Goal: Transaction & Acquisition: Purchase product/service

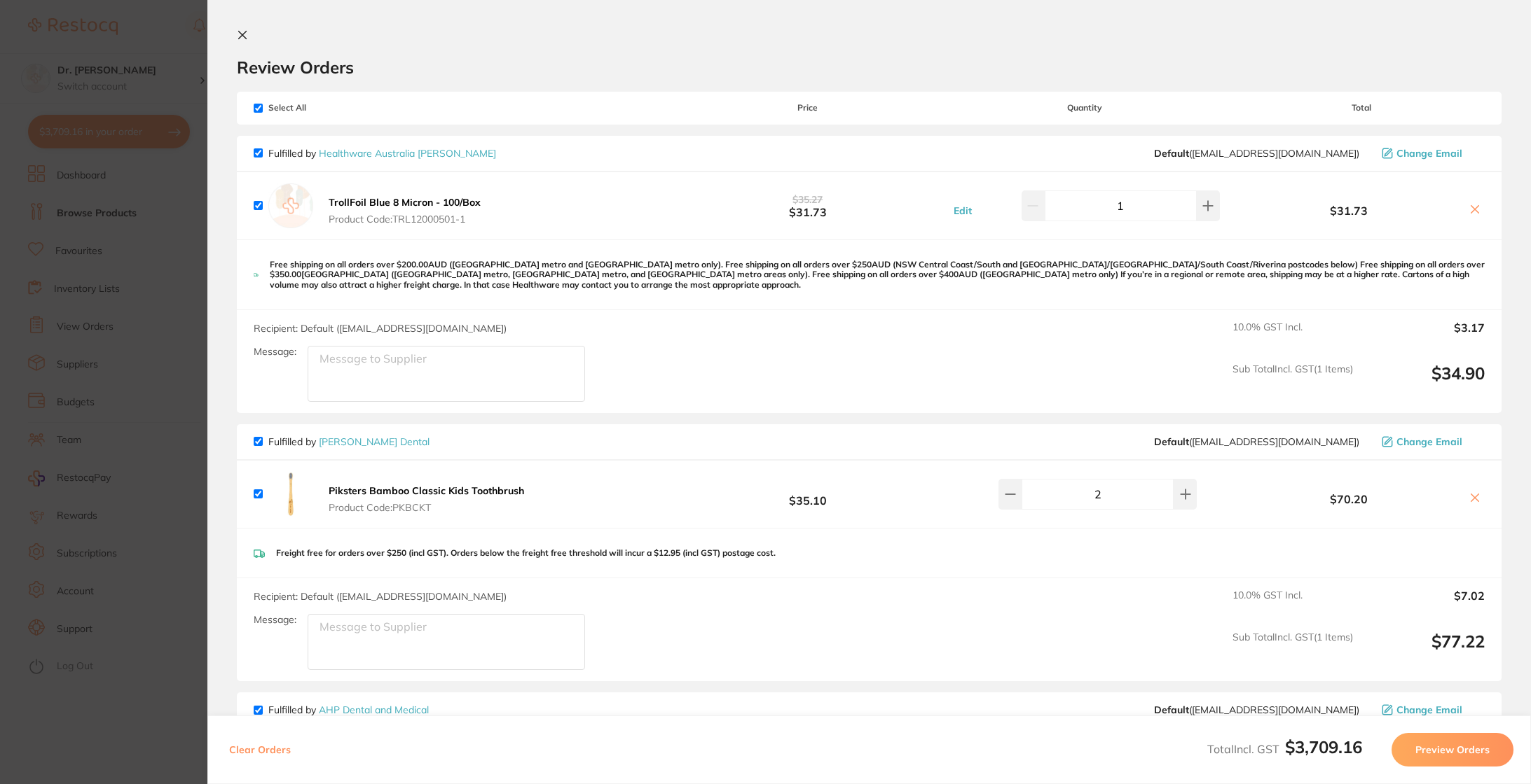
scroll to position [2953, 0]
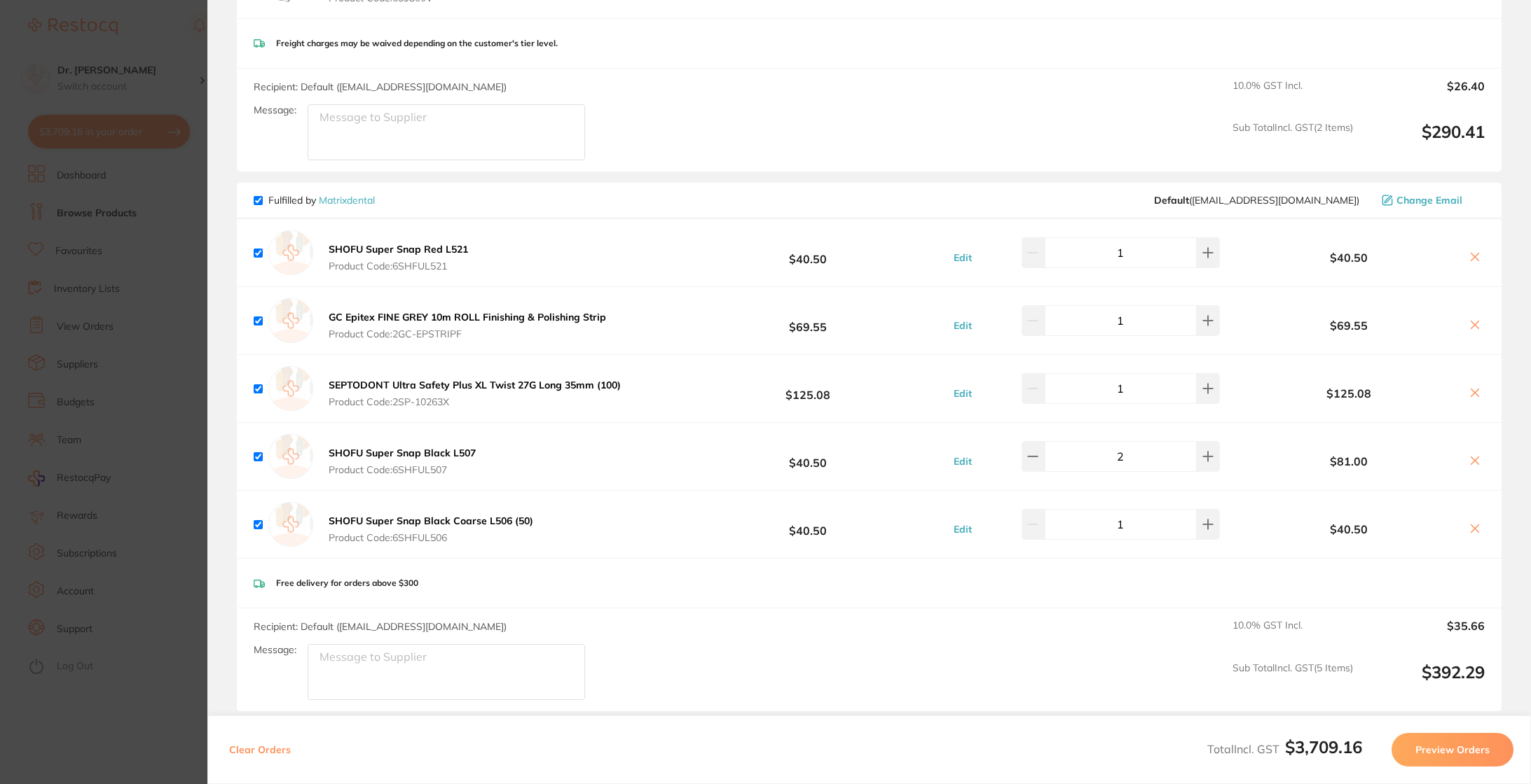
click at [1471, 320] on icon at bounding box center [1475, 325] width 11 height 11
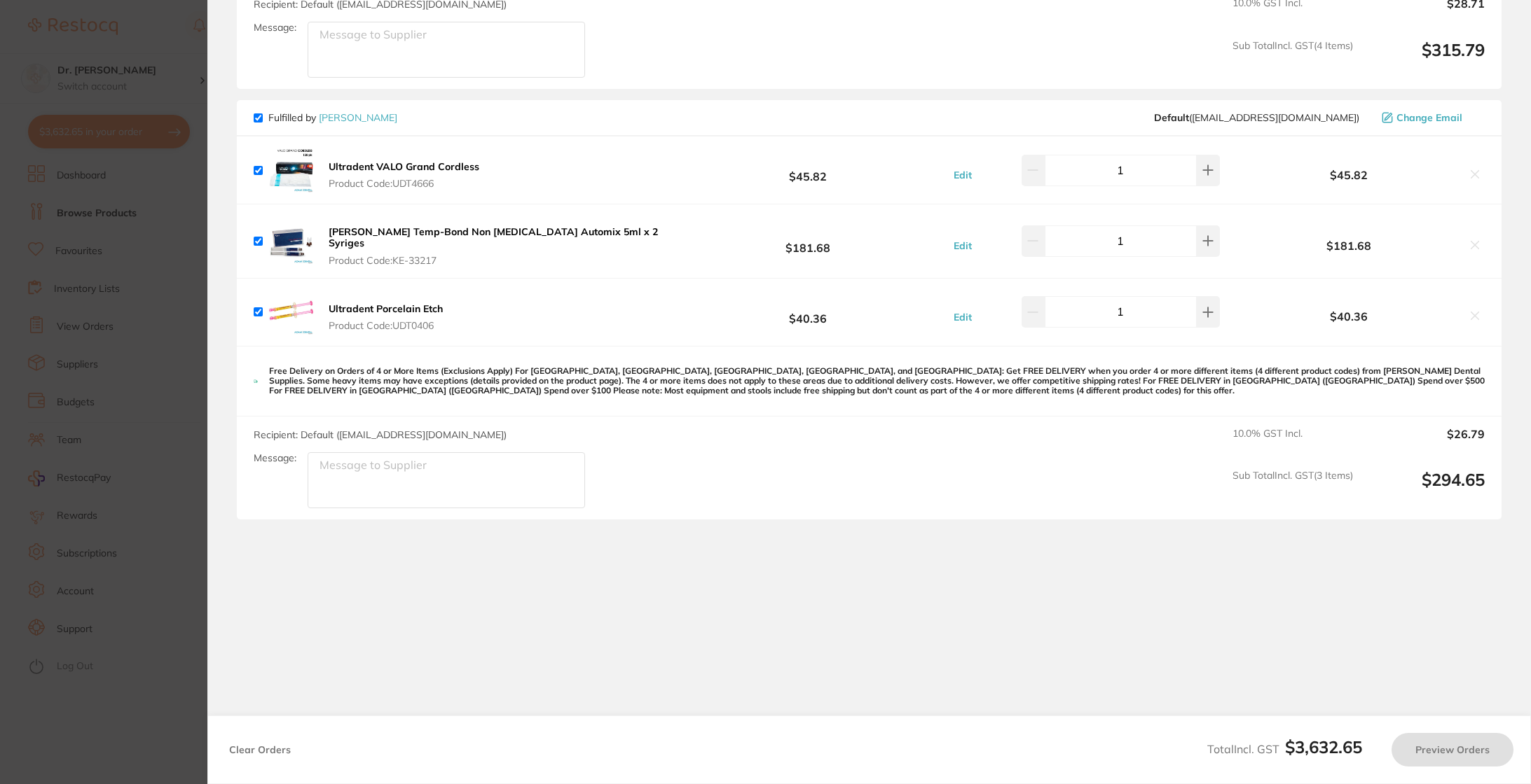
checkbox input "true"
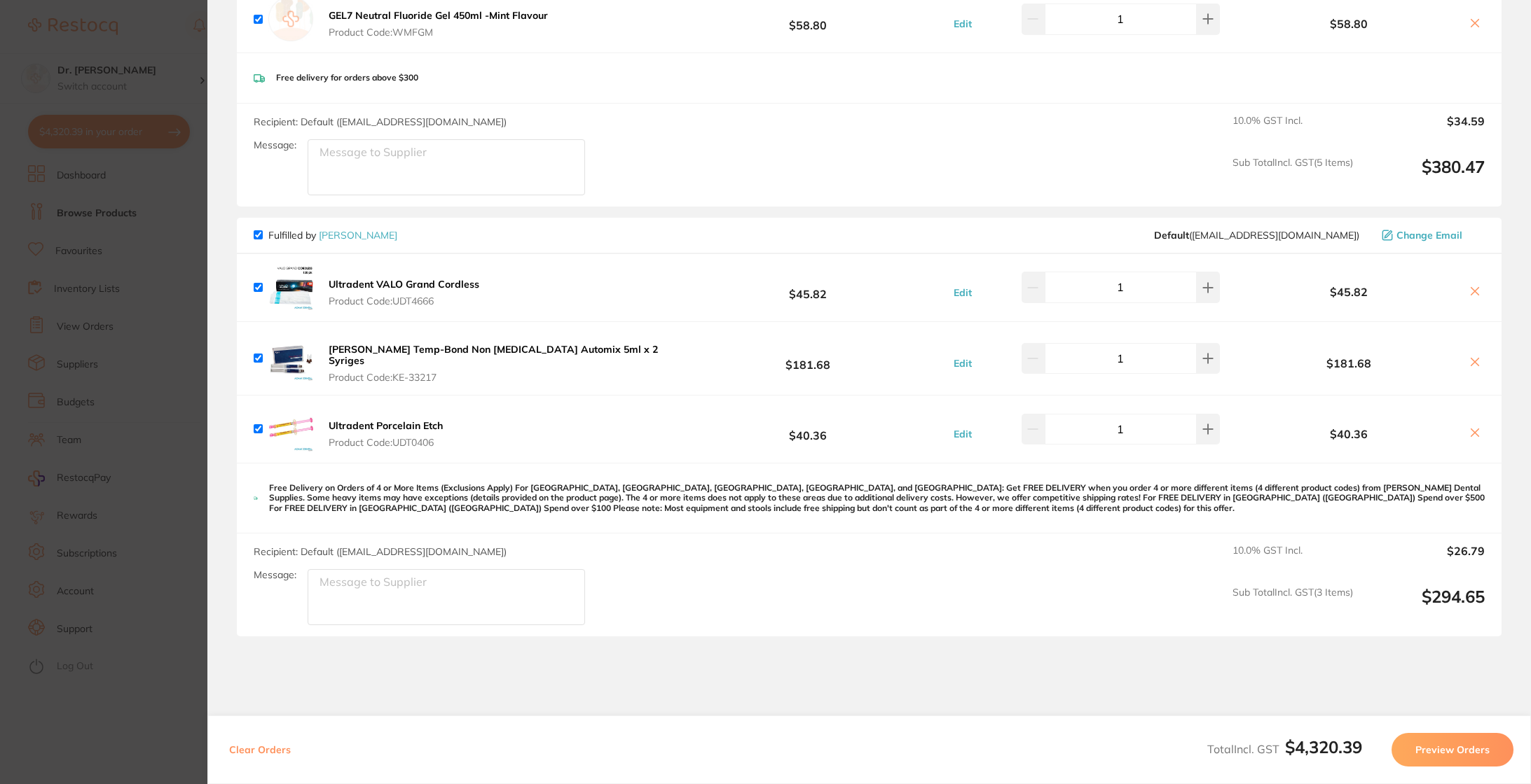
scroll to position [3844, 0]
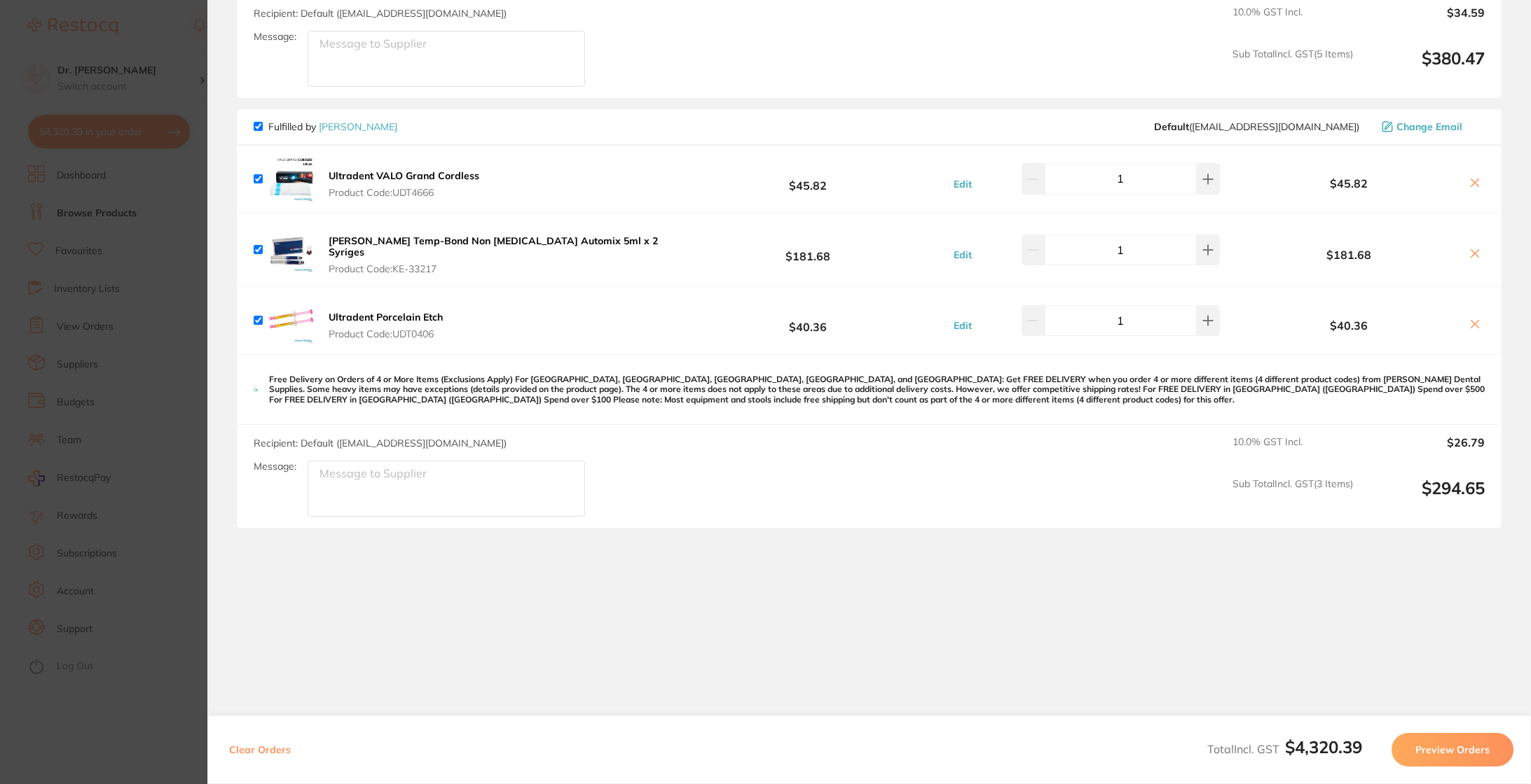
click at [1475, 180] on icon at bounding box center [1475, 182] width 11 height 11
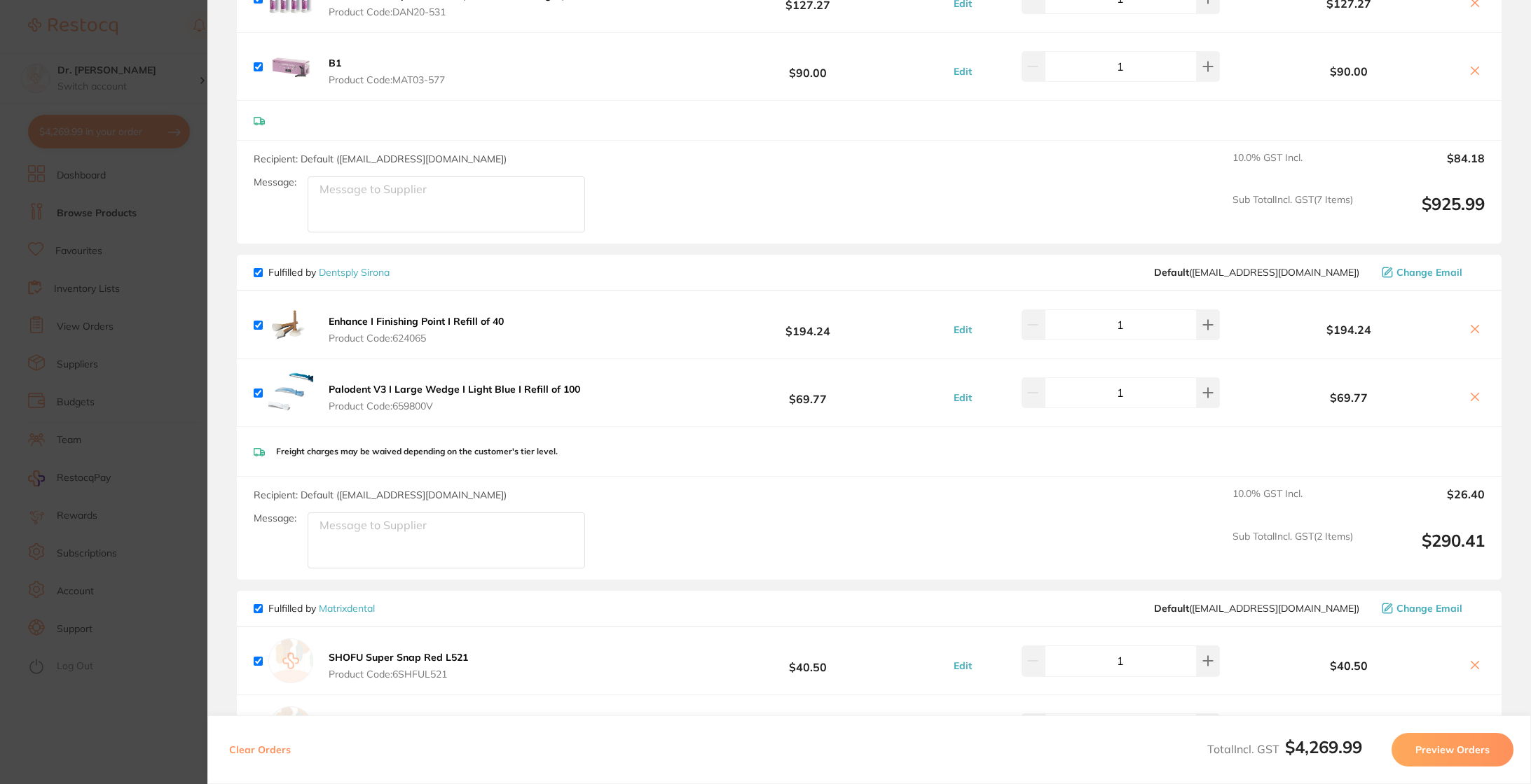
scroll to position [2819, 0]
click at [192, 187] on section "Update RRP Set your pre negotiated price for this item. Item Agreed RRP (excl. …" at bounding box center [766, 392] width 1531 height 784
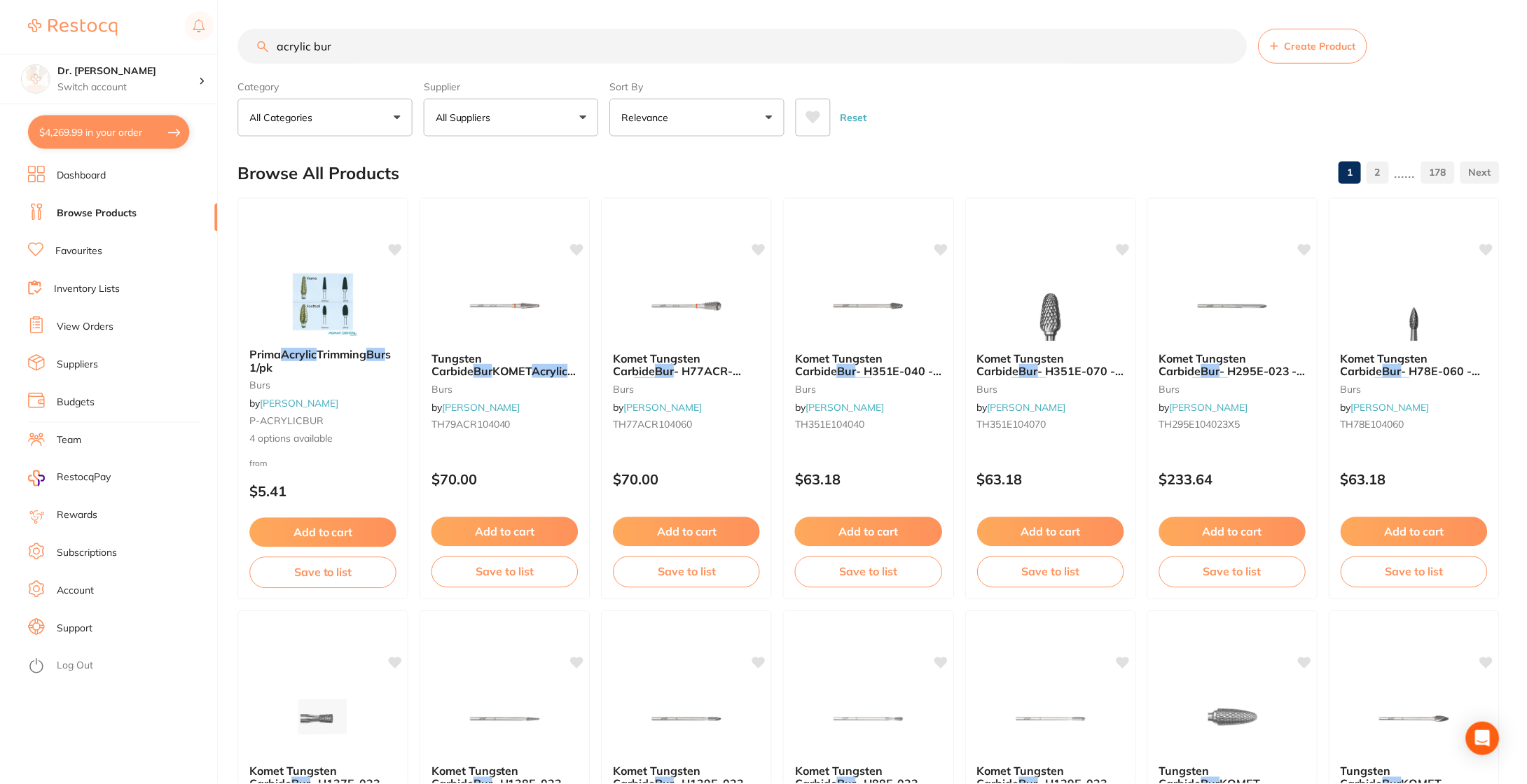
scroll to position [195, 0]
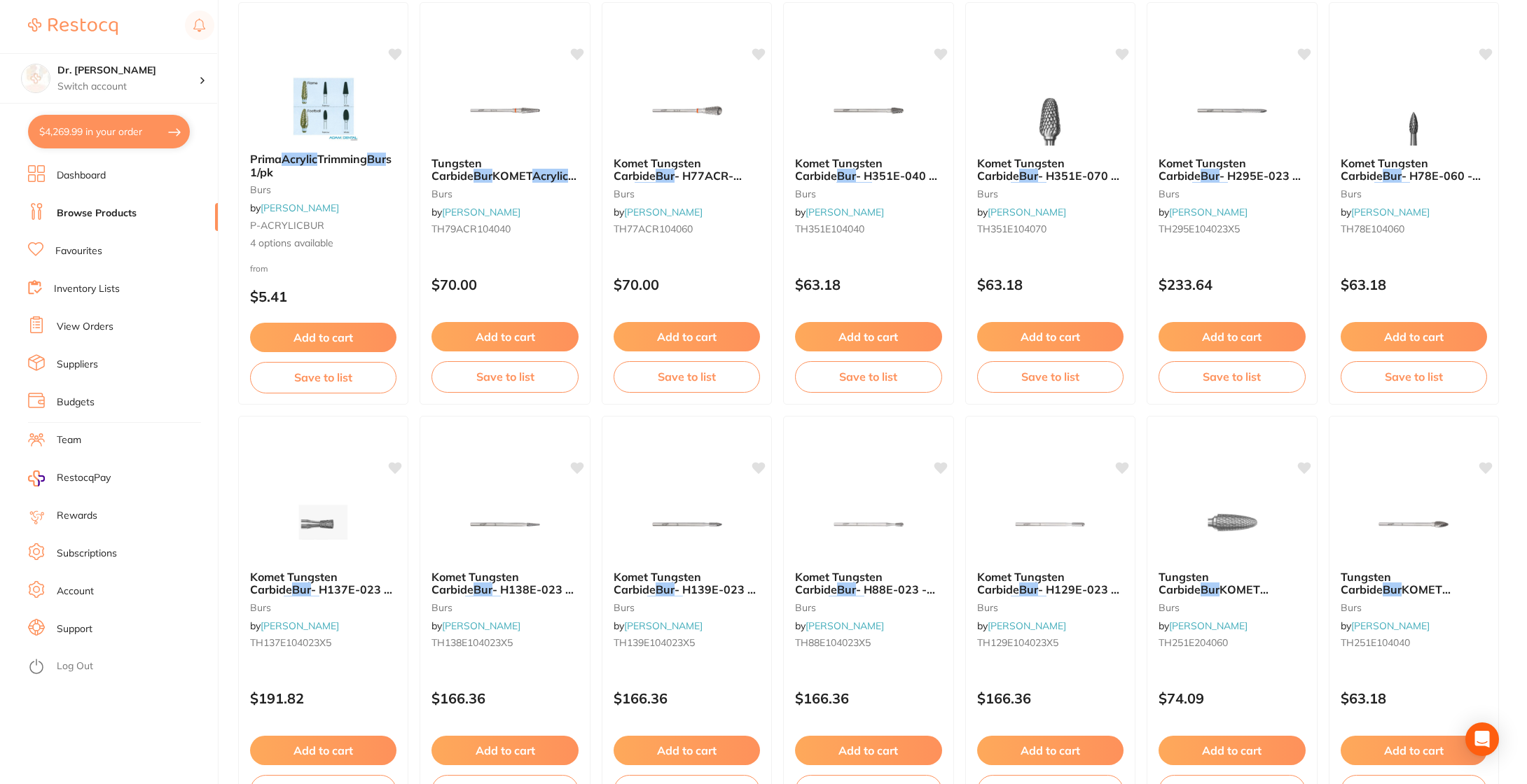
click at [109, 126] on button "$4,269.99 in your order" at bounding box center [108, 131] width 162 height 33
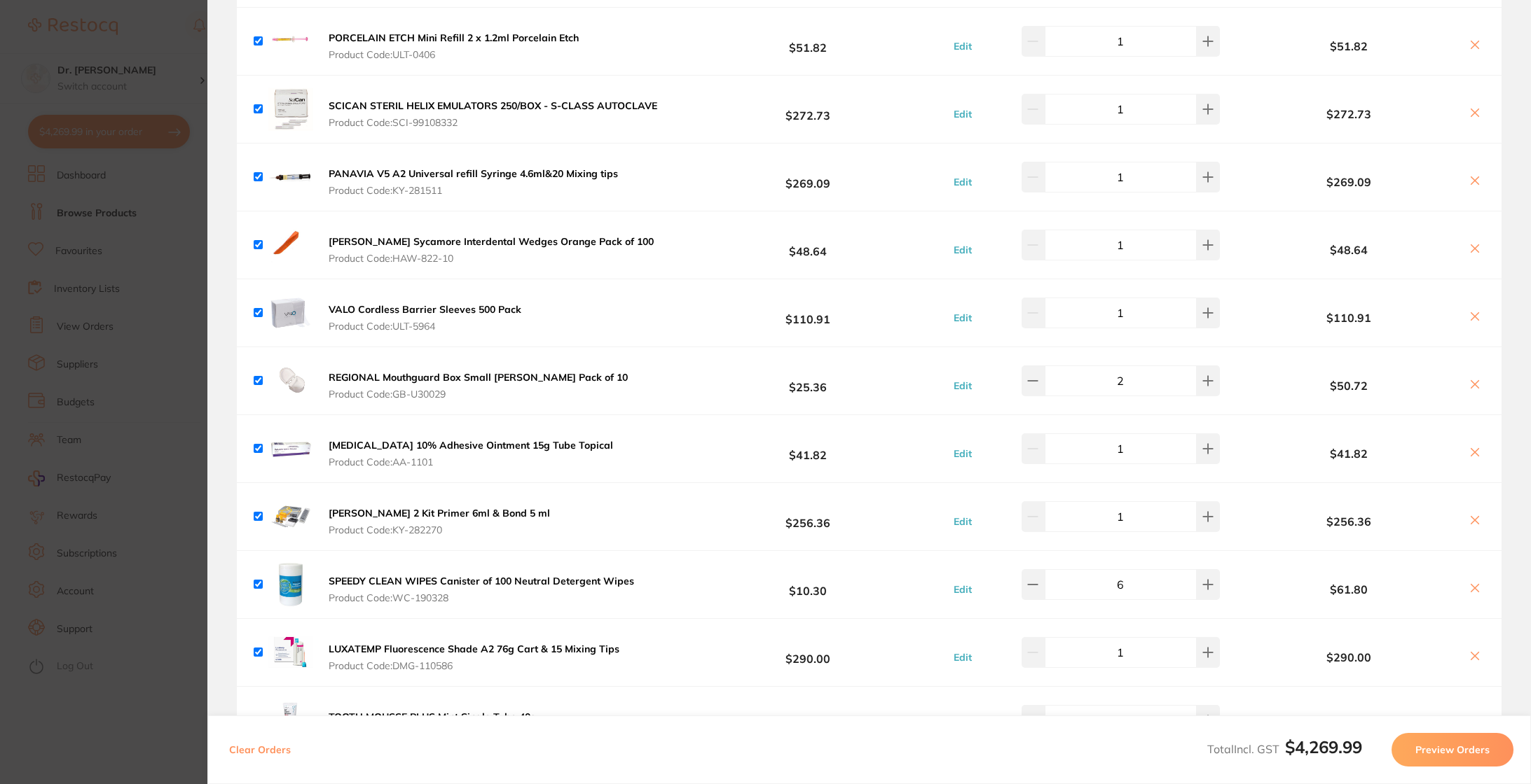
scroll to position [1490, 0]
click at [1471, 249] on icon at bounding box center [1475, 250] width 8 height 8
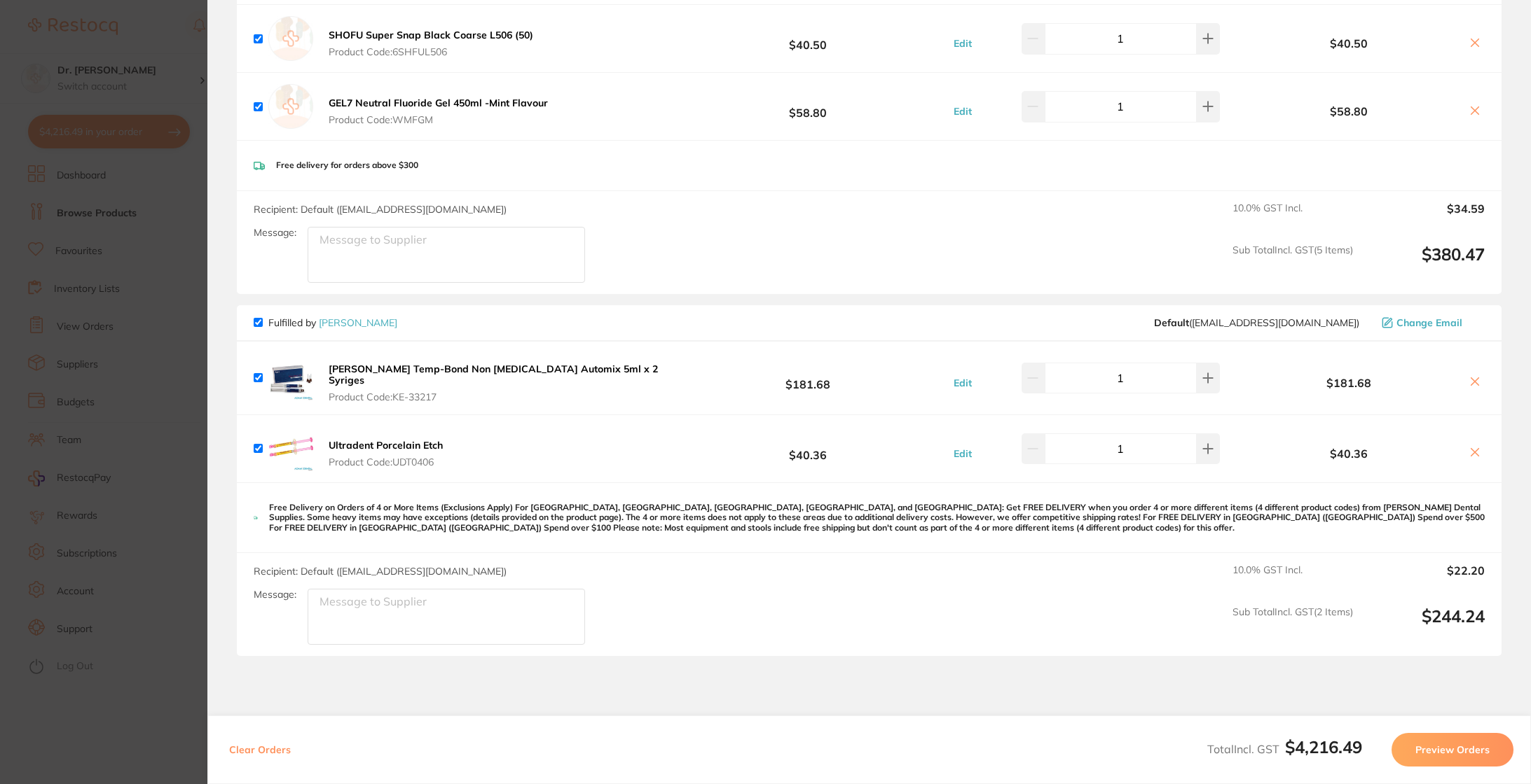
scroll to position [3584, 0]
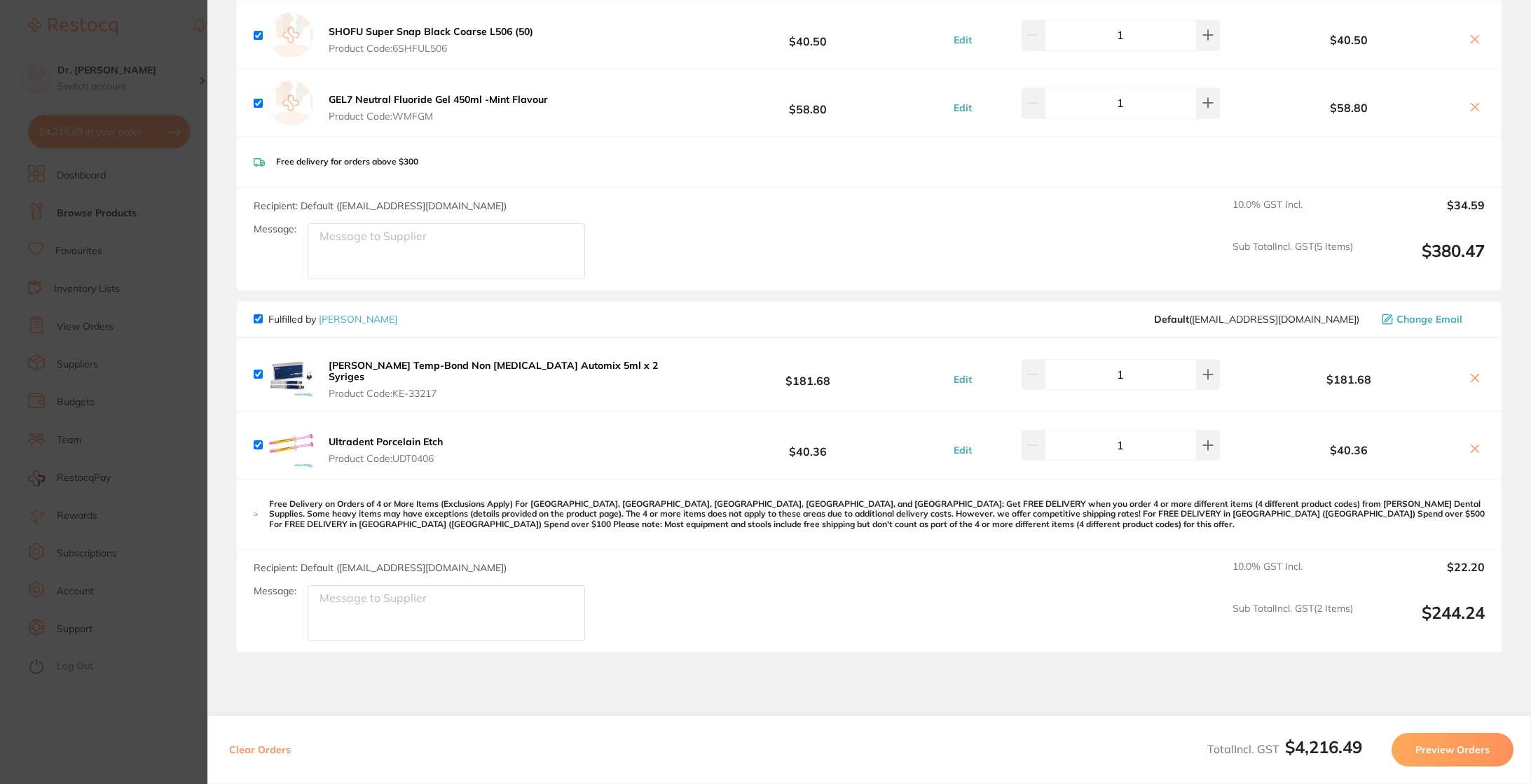
click at [1475, 443] on icon at bounding box center [1475, 449] width 11 height 11
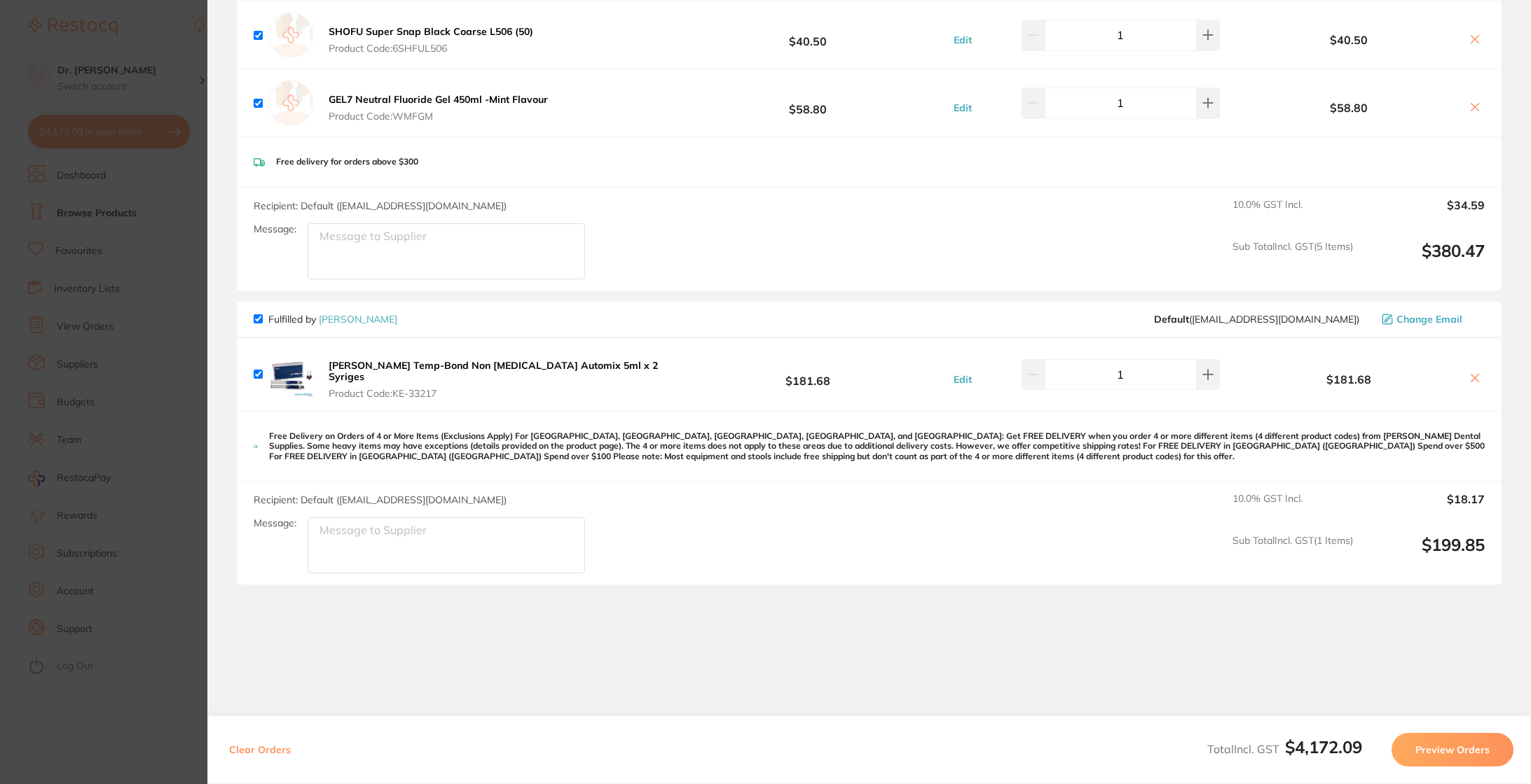
click at [1476, 373] on icon at bounding box center [1475, 378] width 11 height 11
checkbox input "false"
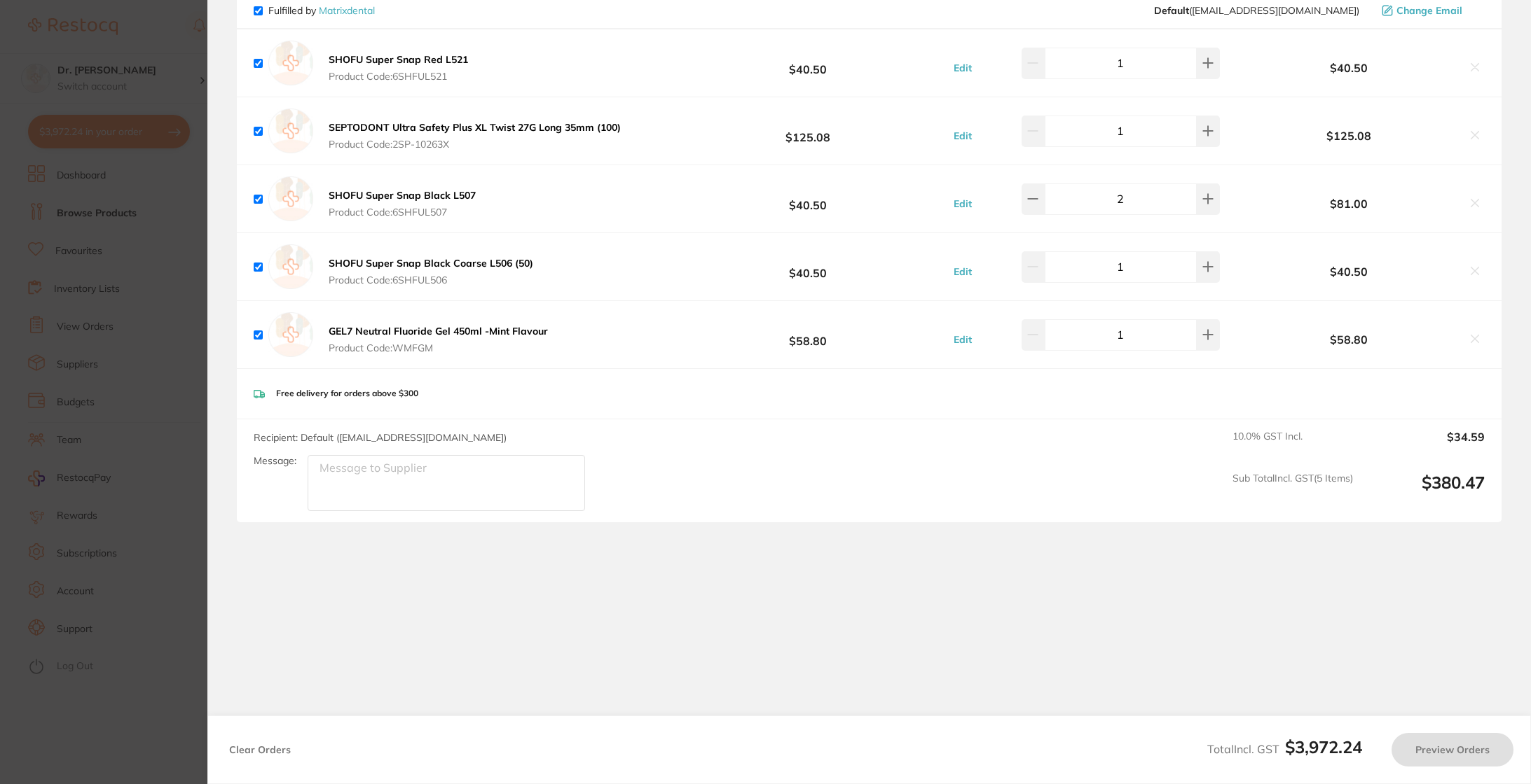
click at [160, 193] on section "Update RRP Set your pre negotiated price for this item. Item Agreed RRP (excl. …" at bounding box center [766, 392] width 1531 height 784
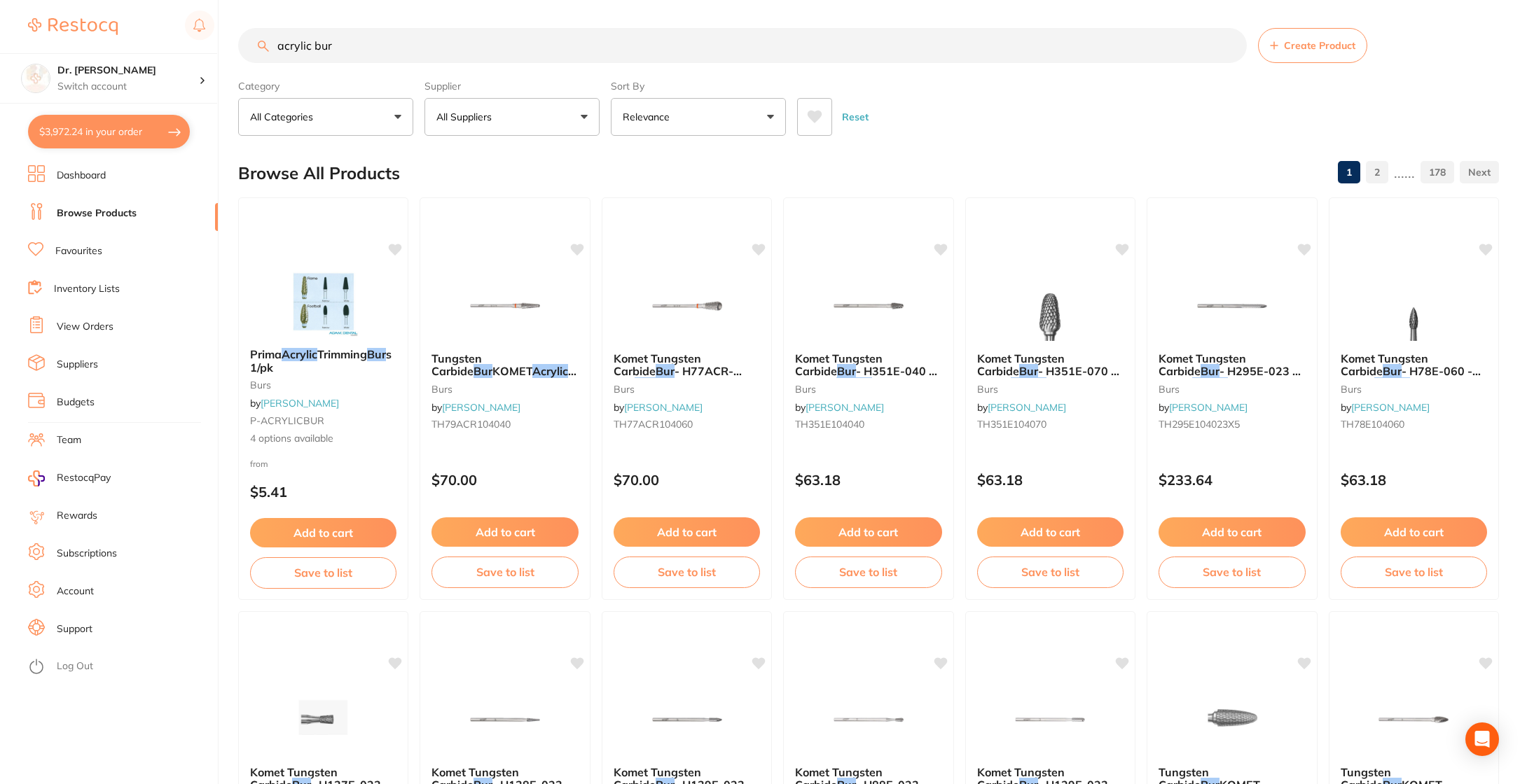
scroll to position [0, 0]
drag, startPoint x: 339, startPoint y: 49, endPoint x: 157, endPoint y: 43, distance: 182.1
click at [157, 43] on div "$3,972.24 Dr. [PERSON_NAME] Switch account Dr. [PERSON_NAME] $3,972.24 in your …" at bounding box center [764, 392] width 1527 height 784
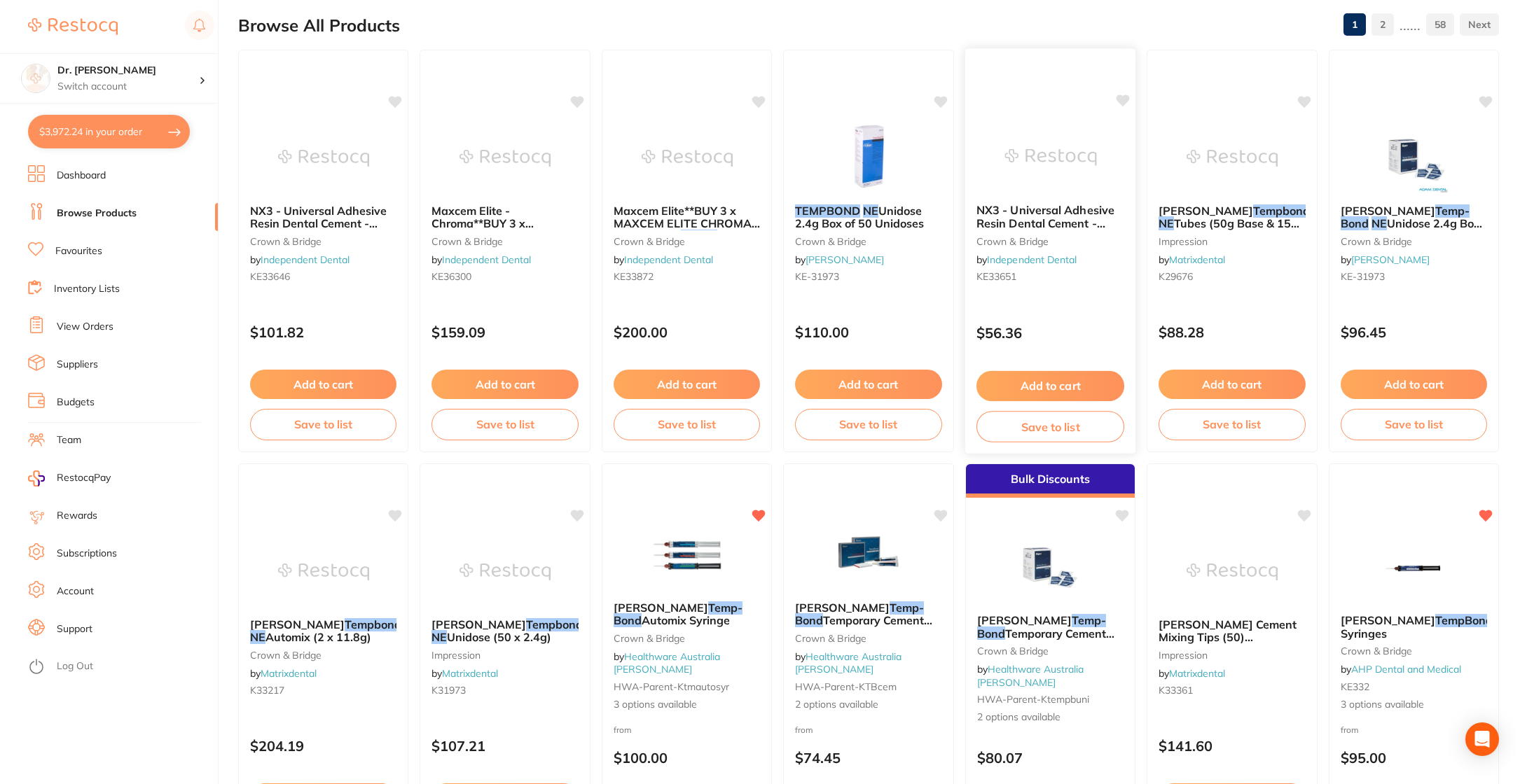
scroll to position [148, 0]
type input "tempbond NE"
click at [685, 571] on img at bounding box center [687, 554] width 92 height 70
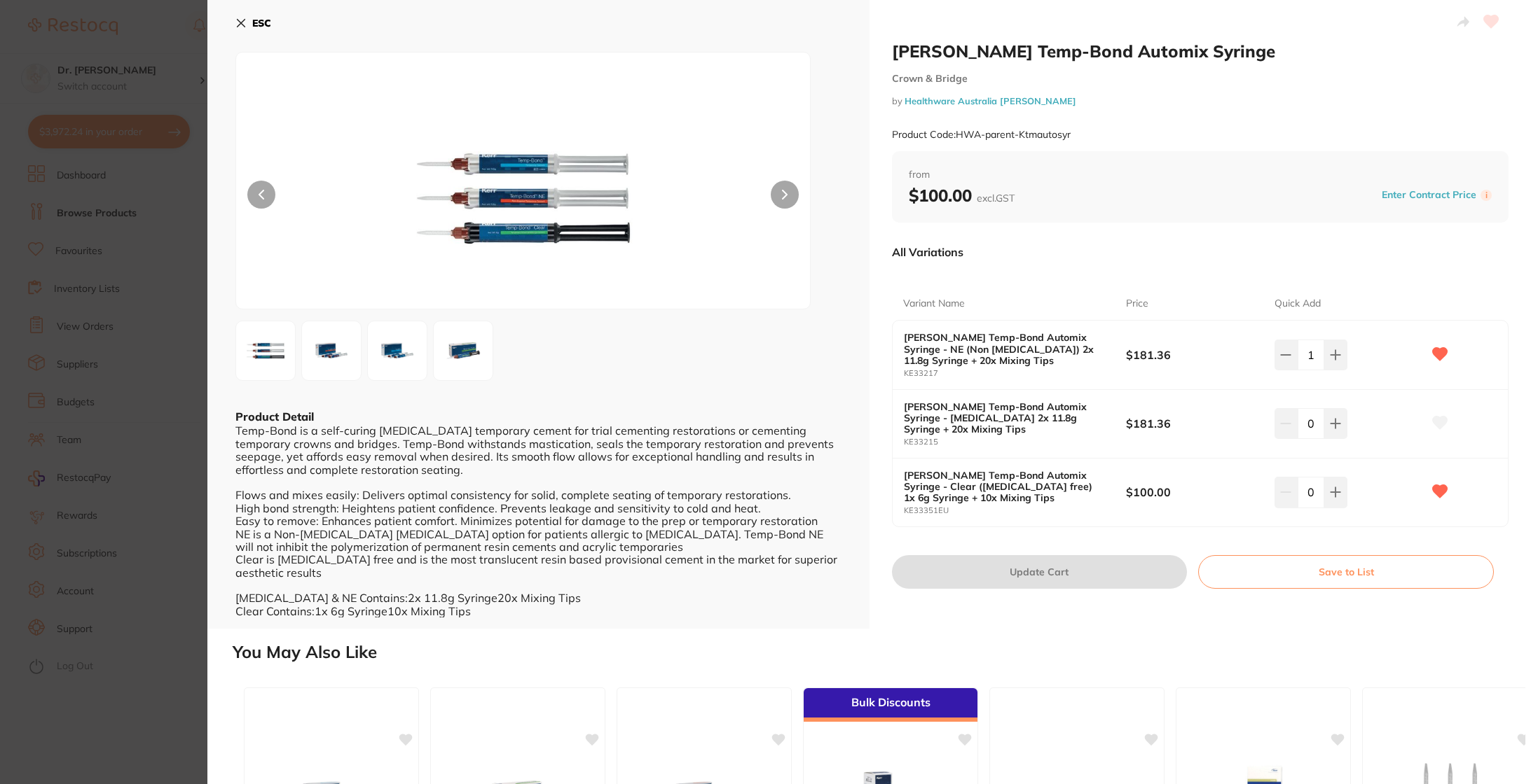
scroll to position [5, 0]
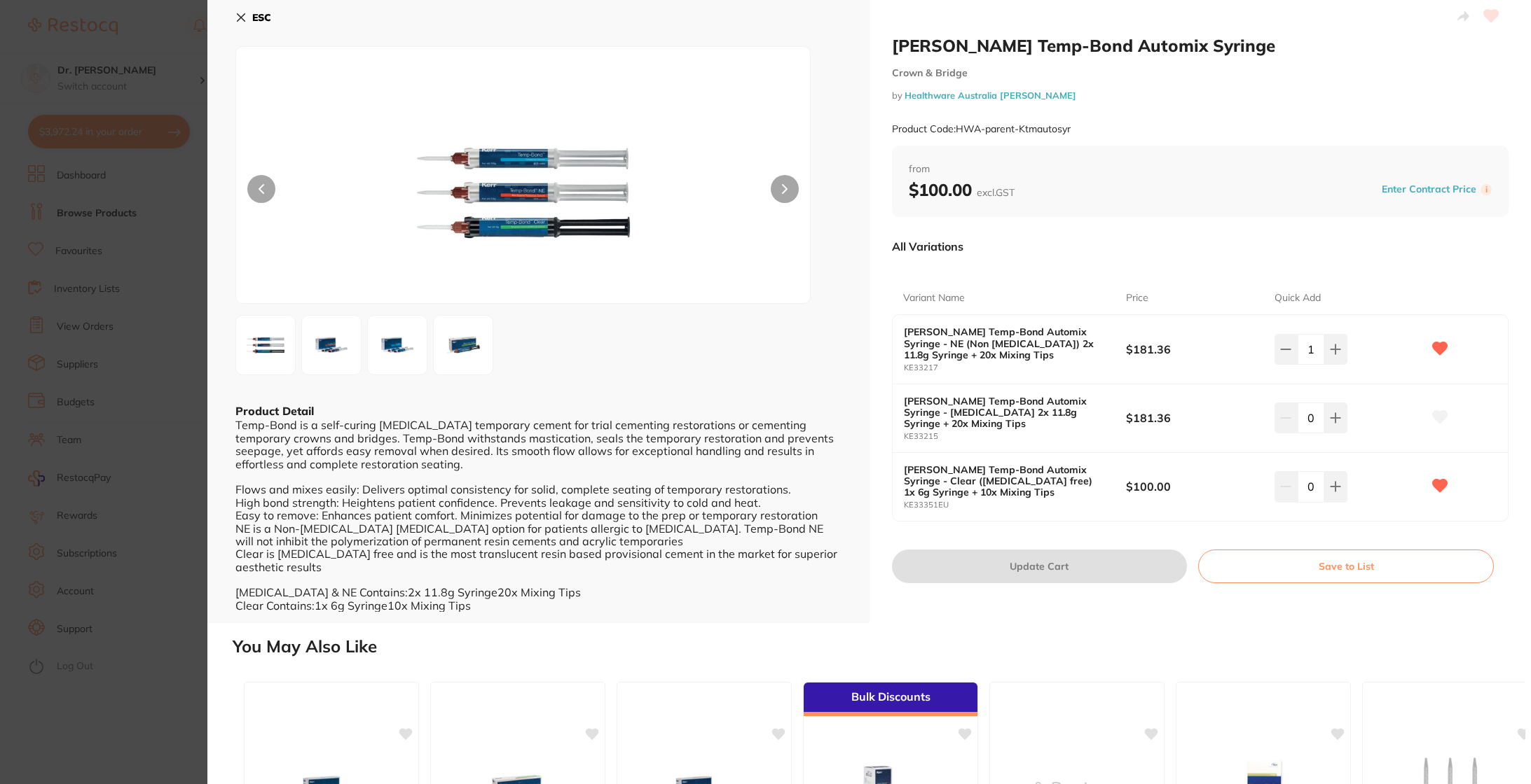
click at [242, 16] on icon at bounding box center [241, 18] width 8 height 8
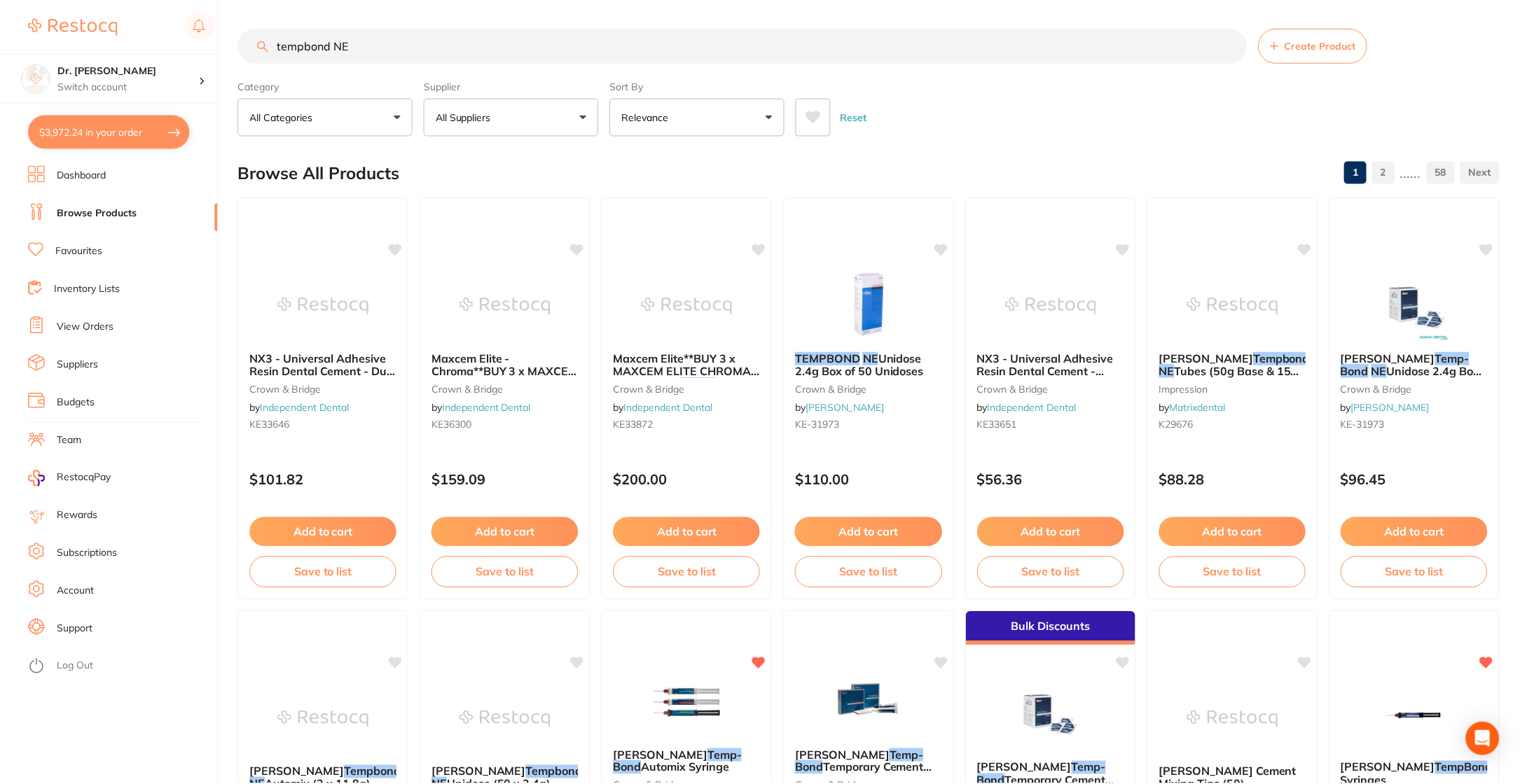
scroll to position [148, 0]
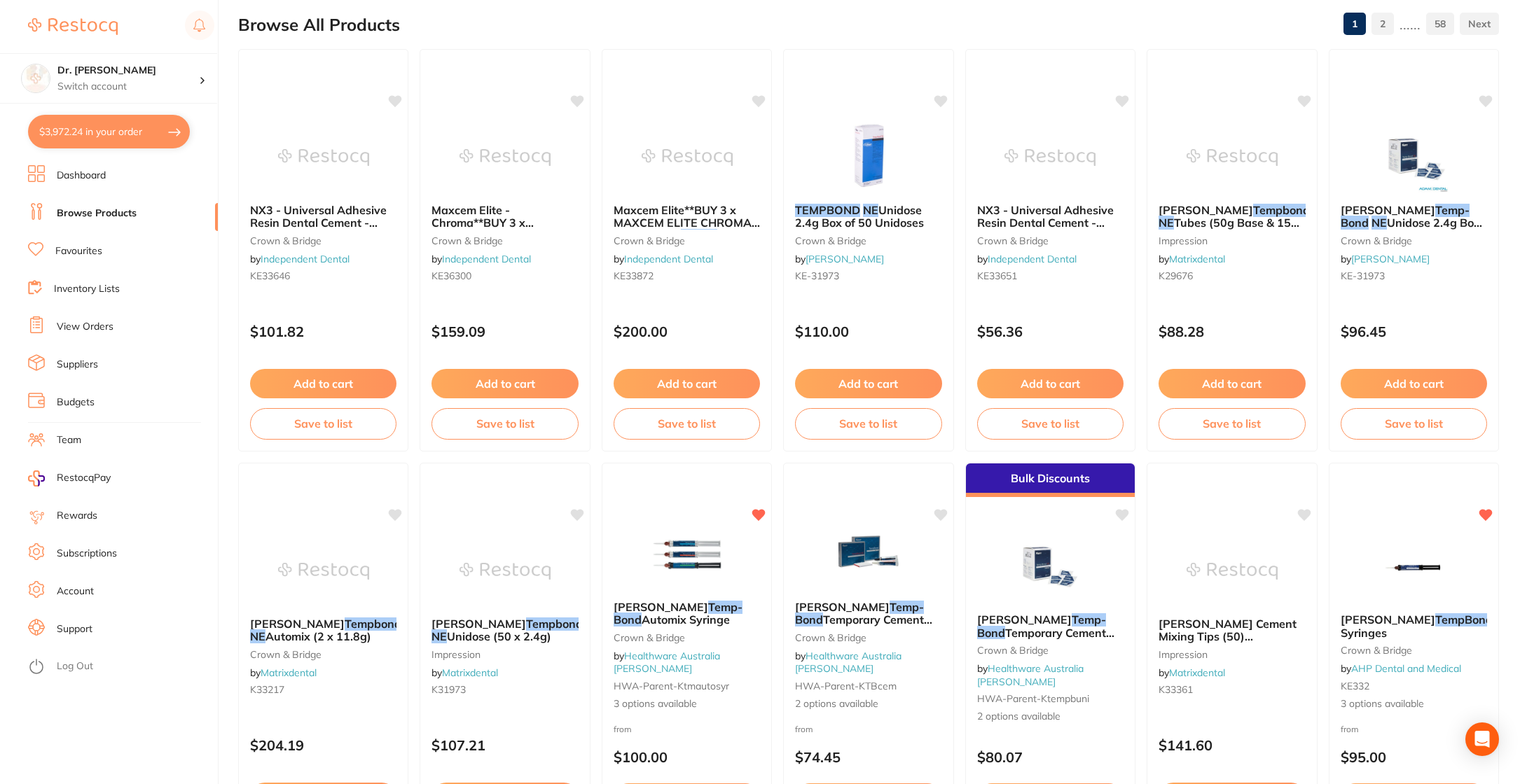
click at [92, 131] on button "$3,972.24 in your order" at bounding box center [108, 131] width 162 height 33
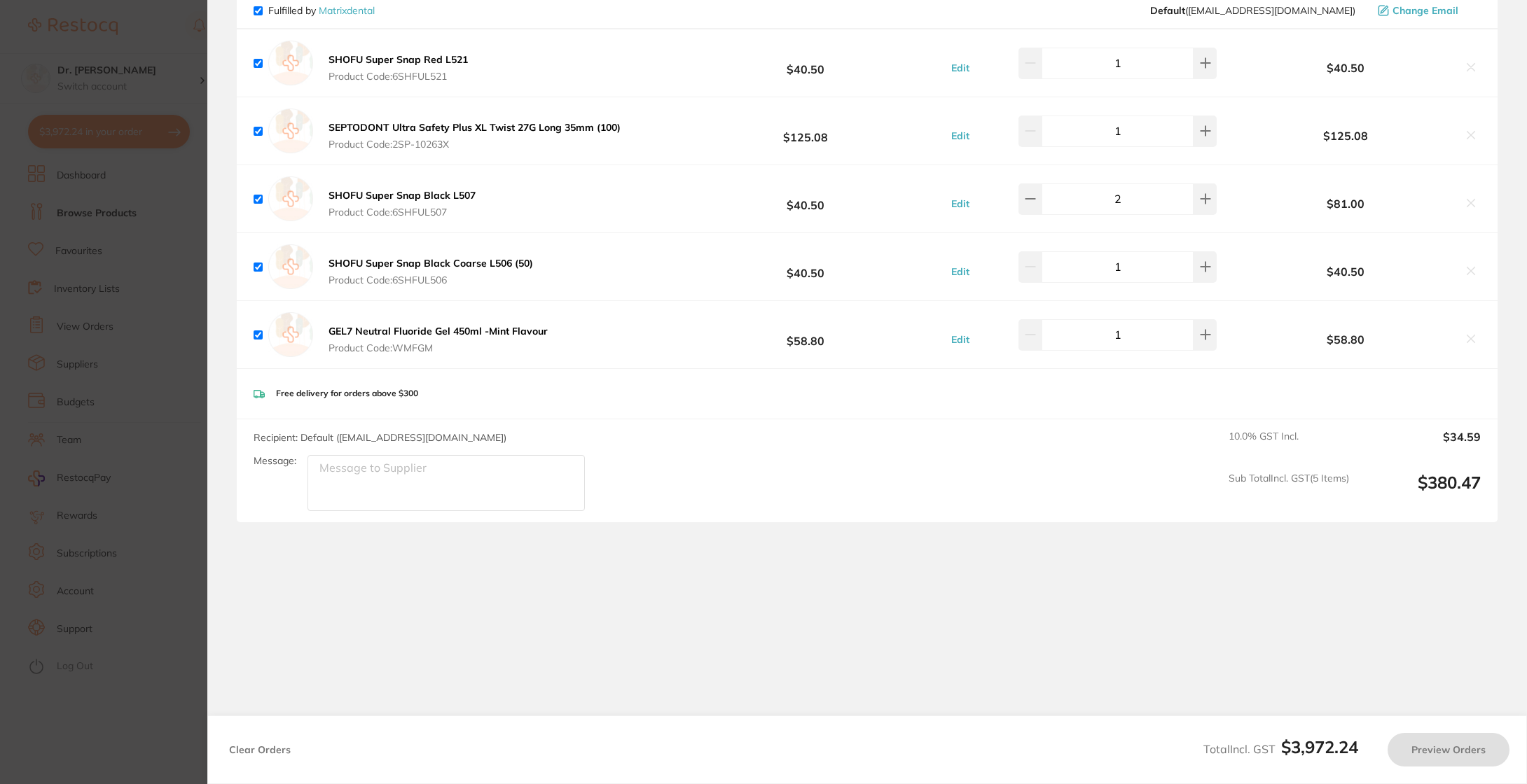
checkbox input "true"
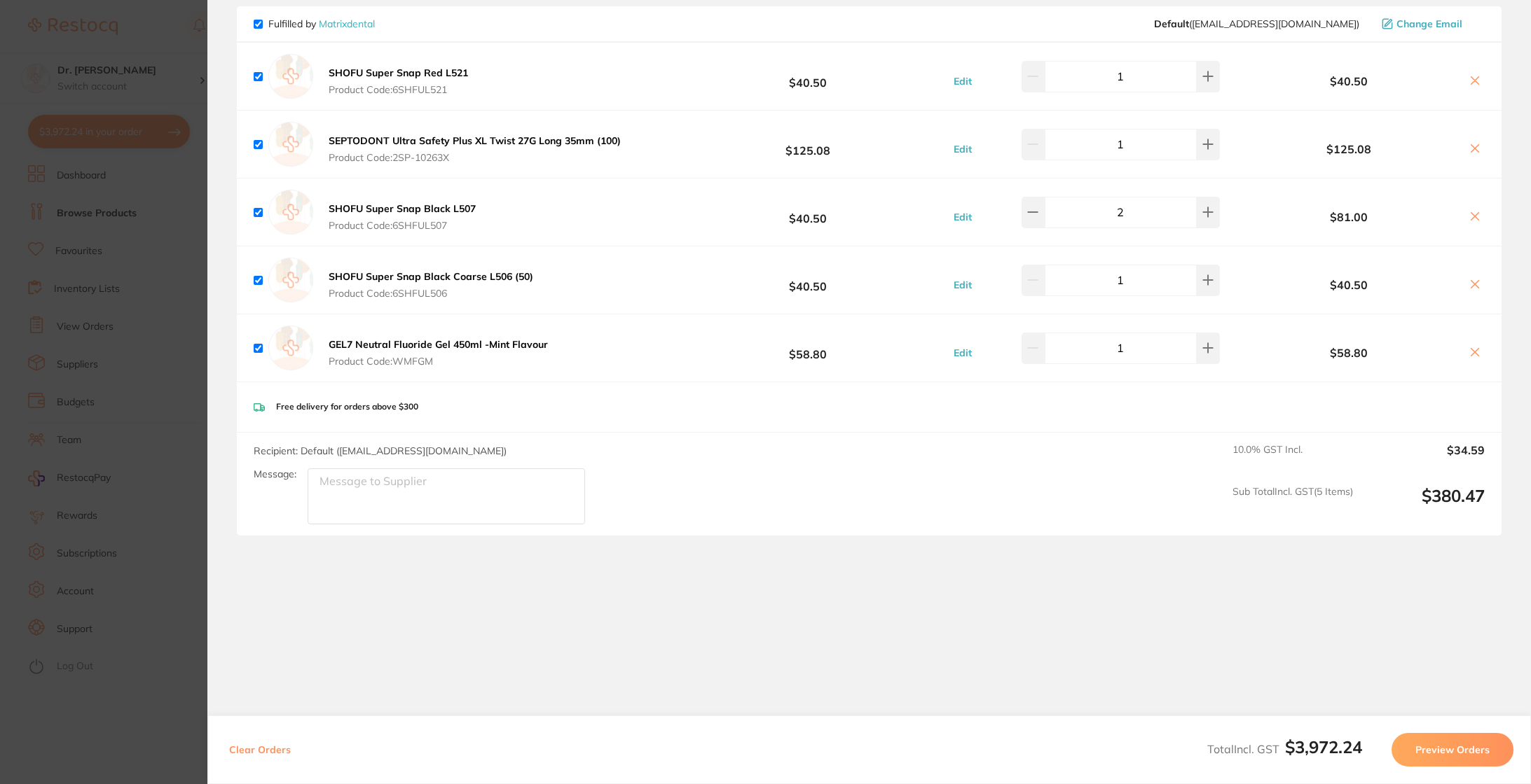
scroll to position [3352, 0]
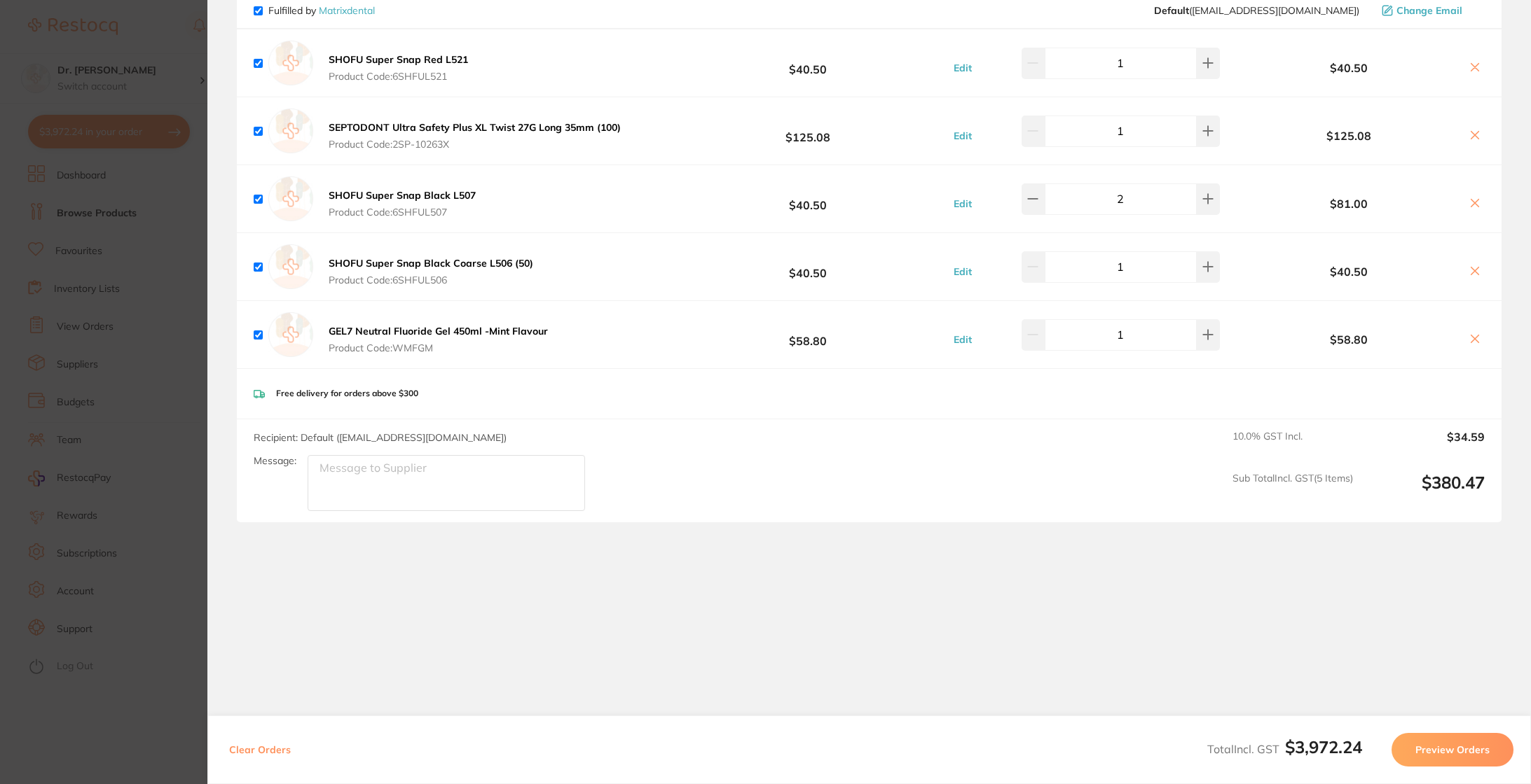
click at [157, 189] on section "Update RRP Set your pre negotiated price for this item. Item Agreed RRP (excl. …" at bounding box center [766, 392] width 1531 height 784
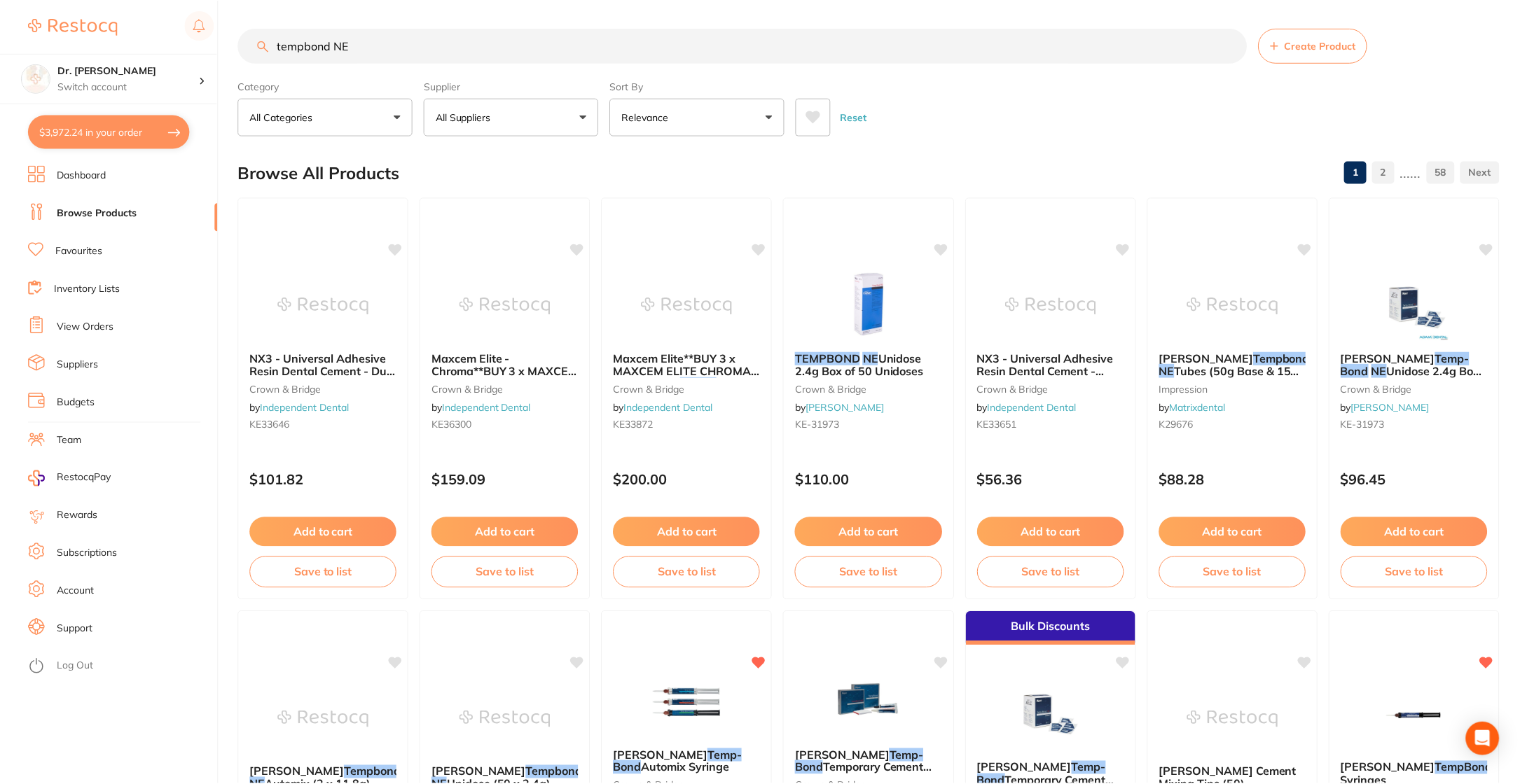
scroll to position [148, 0]
